Goal: Task Accomplishment & Management: Manage account settings

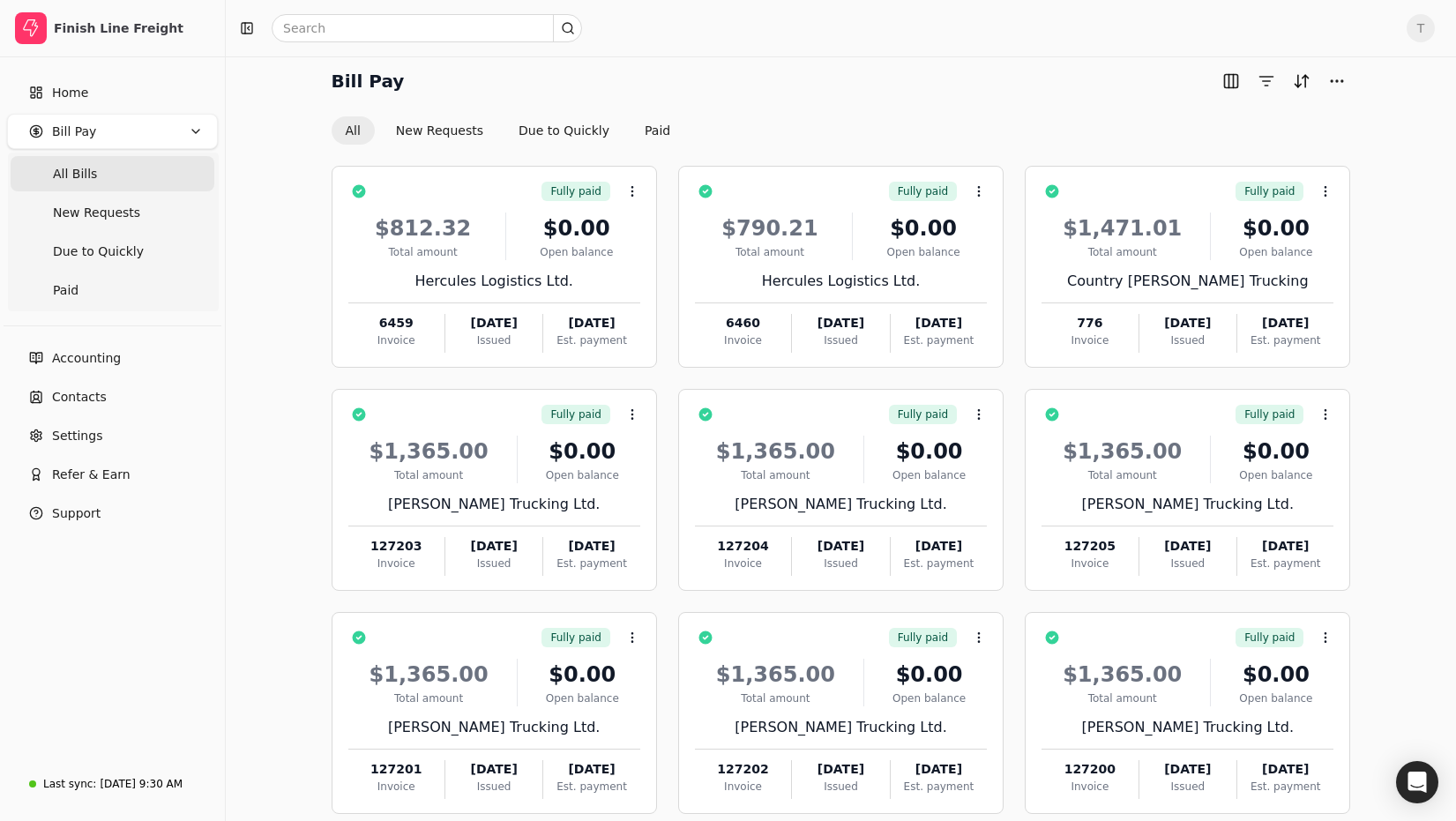
scroll to position [10, 0]
drag, startPoint x: 266, startPoint y: 145, endPoint x: 274, endPoint y: 147, distance: 8.2
click at [265, 144] on div "Bill Pay All New Requests Due to Quickly Paid Fully paid Context Menu Button $8…" at bounding box center [840, 479] width 1188 height 824
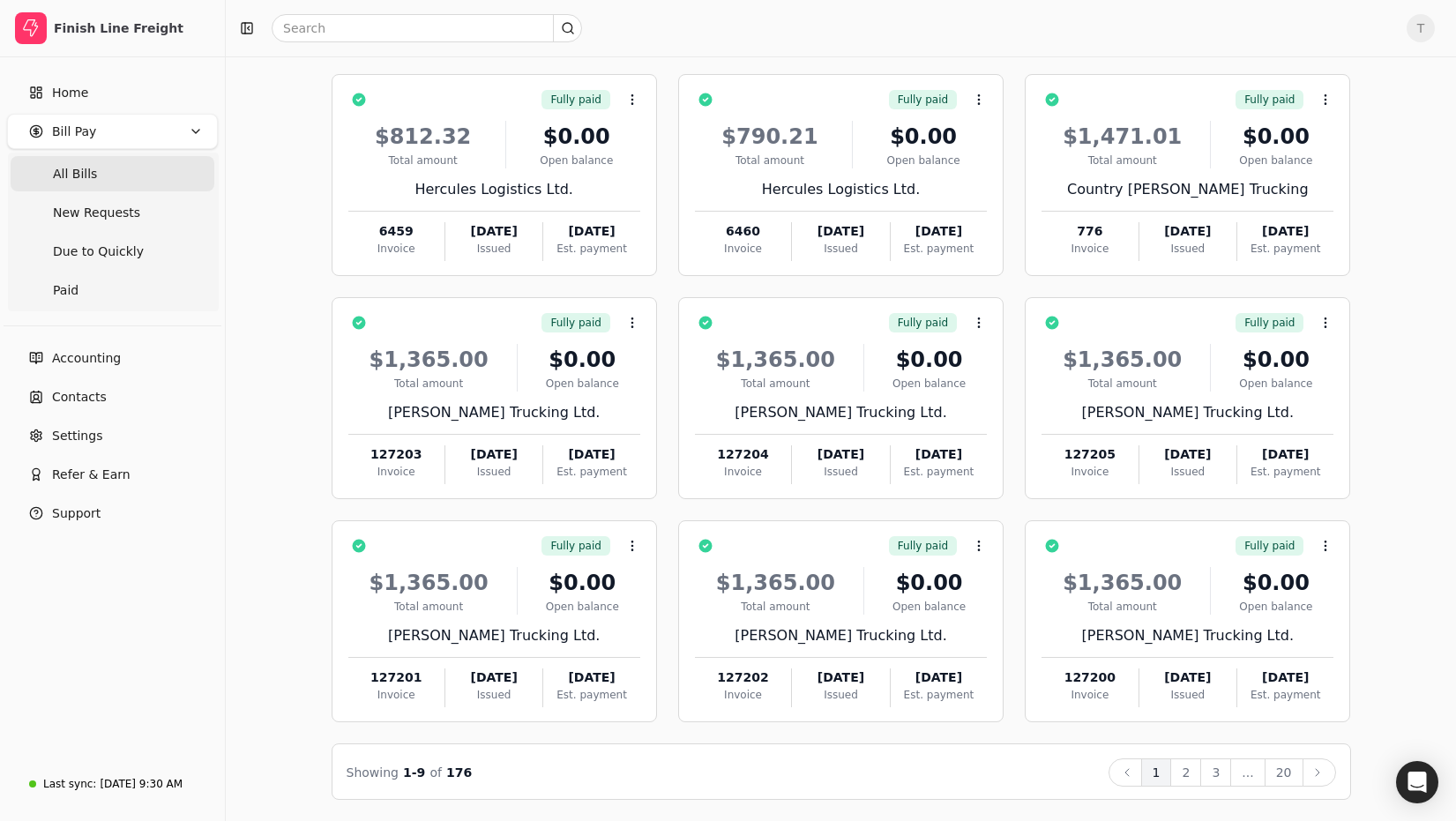
scroll to position [0, 0]
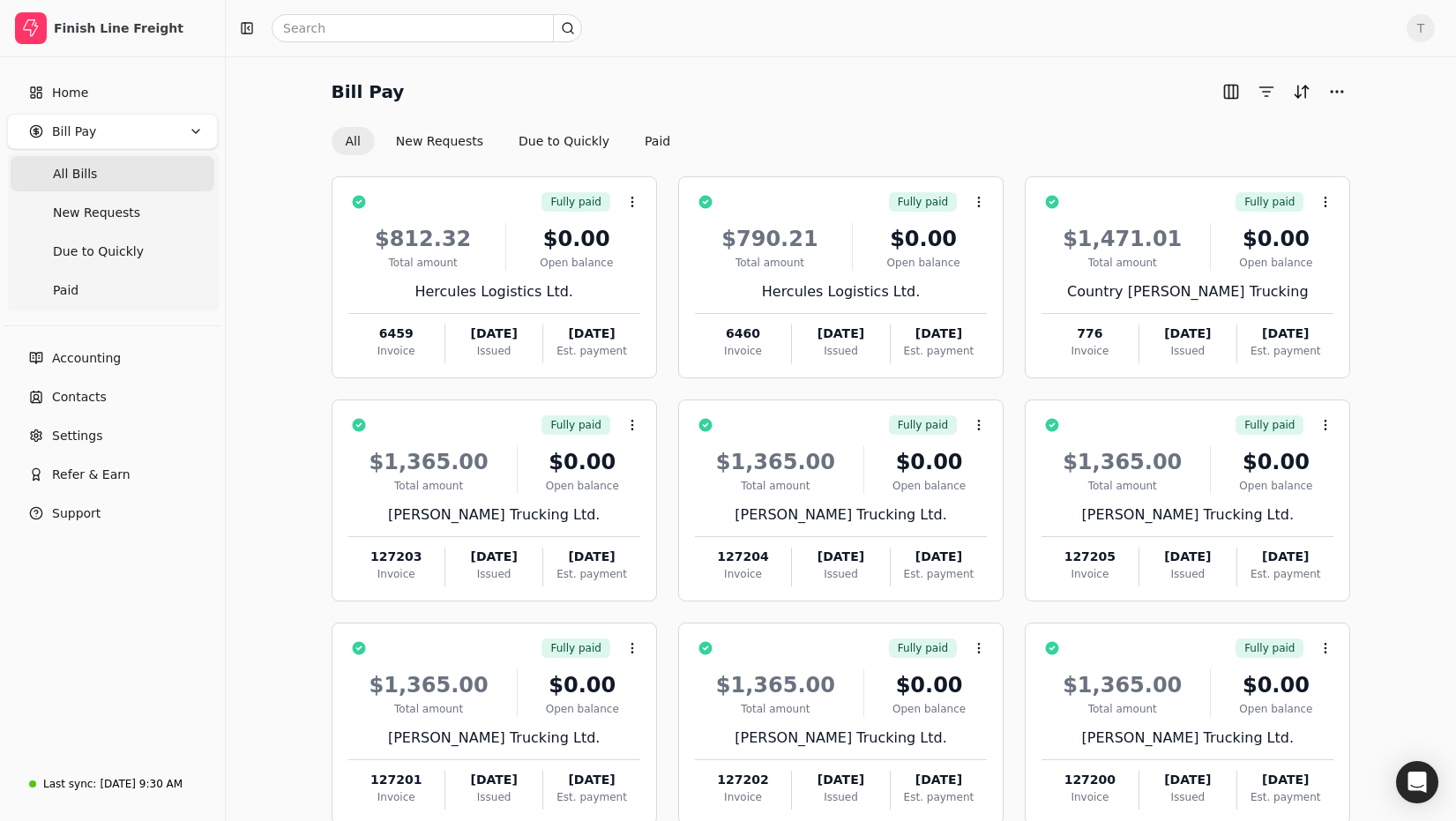
click at [136, 166] on Bills "All Bills" at bounding box center [112, 173] width 204 height 35
click at [160, 789] on div "[DATE] 9:30 AM" at bounding box center [141, 783] width 83 height 16
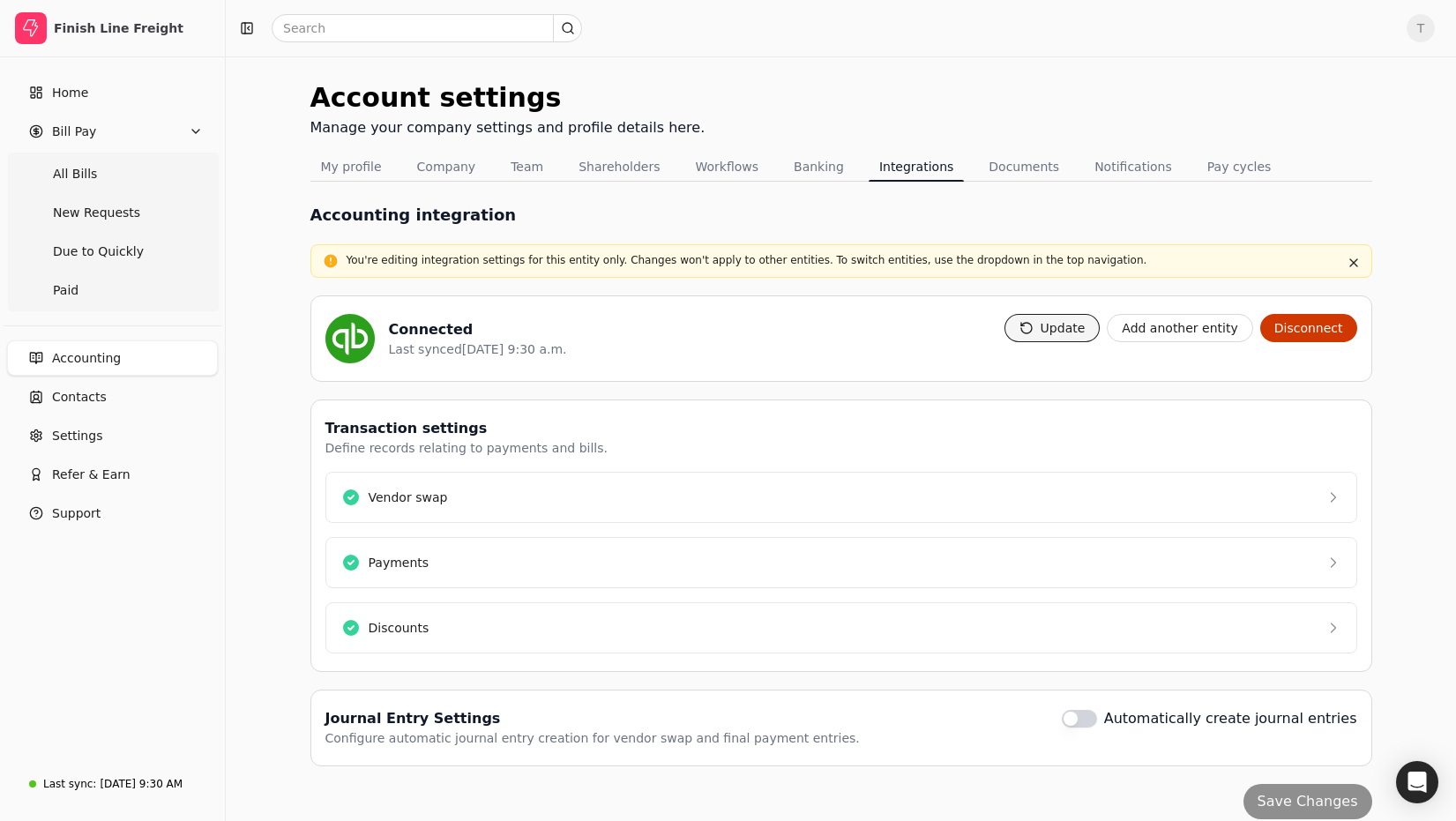
click at [1097, 330] on button "Update" at bounding box center [1052, 328] width 96 height 29
click at [880, 65] on div "Account settings Manage your company settings and profile details here. My prof…" at bounding box center [840, 448] width 1230 height 784
click at [1425, 30] on icon "Notifications (F8)" at bounding box center [1424, 31] width 7 height 7
click at [1417, 29] on span "T" at bounding box center [1421, 29] width 29 height 29
click at [1348, 131] on link "Sign Out" at bounding box center [1336, 132] width 190 height 29
